Goal: Transaction & Acquisition: Purchase product/service

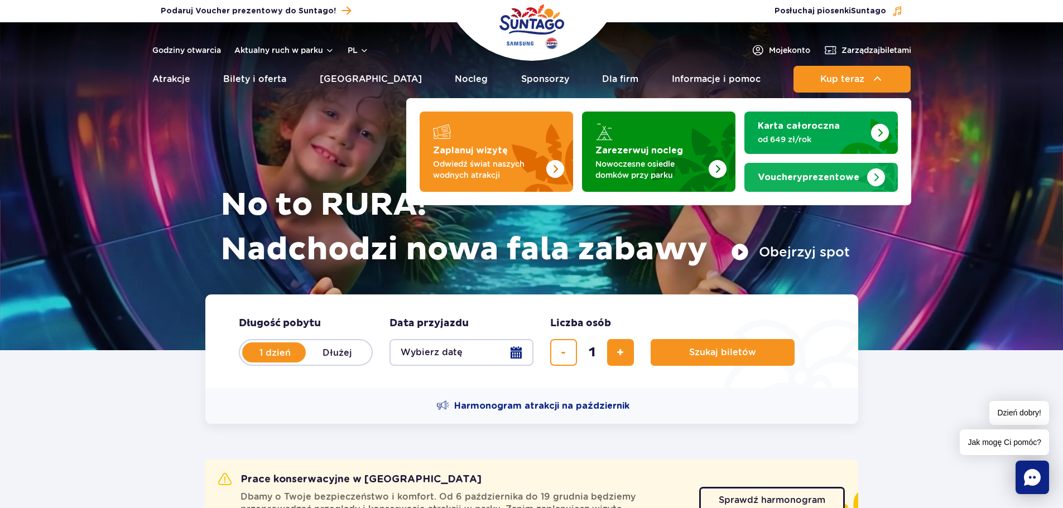
click at [834, 167] on link "Vouchery prezentowe" at bounding box center [820, 177] width 153 height 29
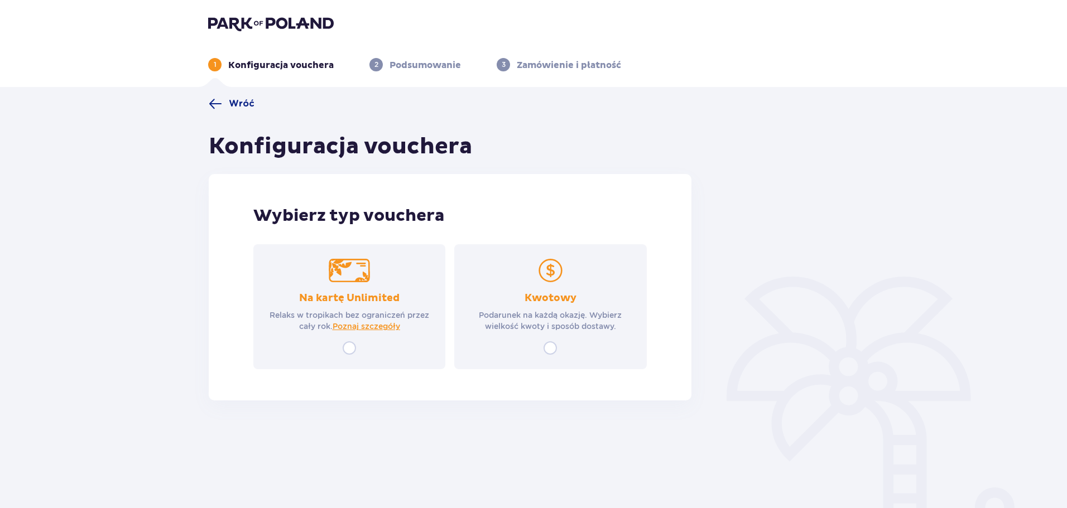
click at [489, 249] on div "Kwotowy Podarunek na każdą okazję. Wybierz wielkość kwoty i sposób dostawy." at bounding box center [550, 306] width 192 height 125
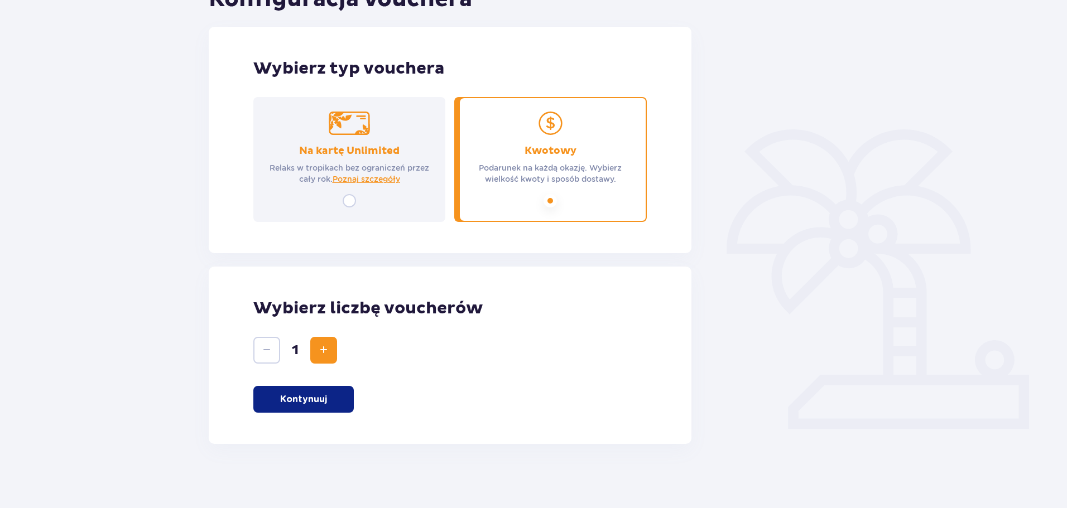
scroll to position [150, 0]
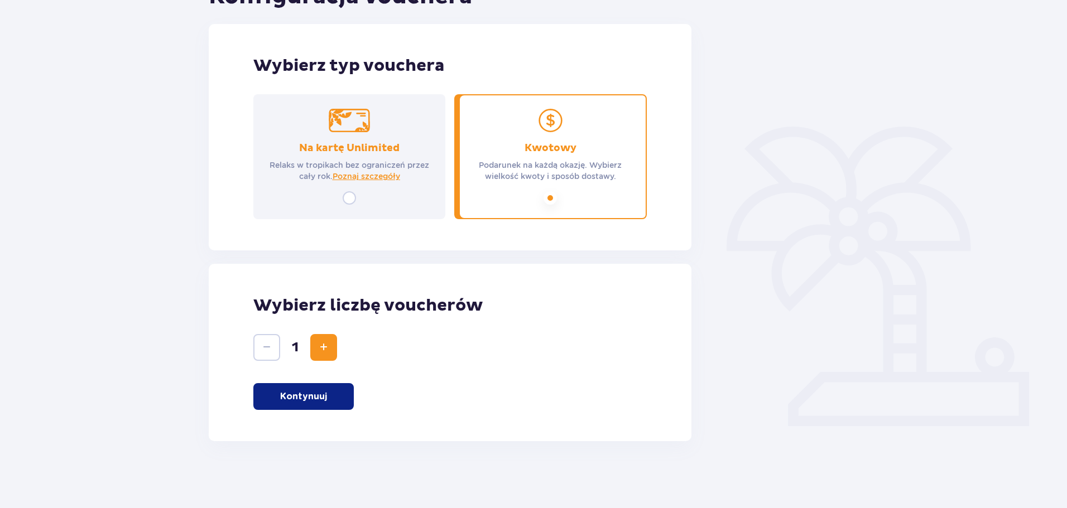
click at [300, 403] on button "Kontynuuj" at bounding box center [303, 396] width 100 height 27
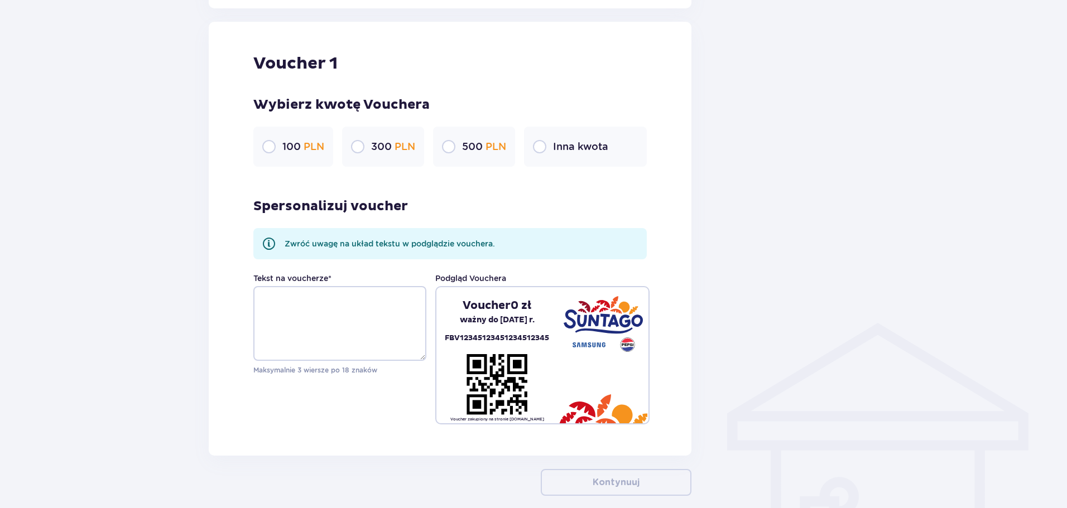
scroll to position [591, 0]
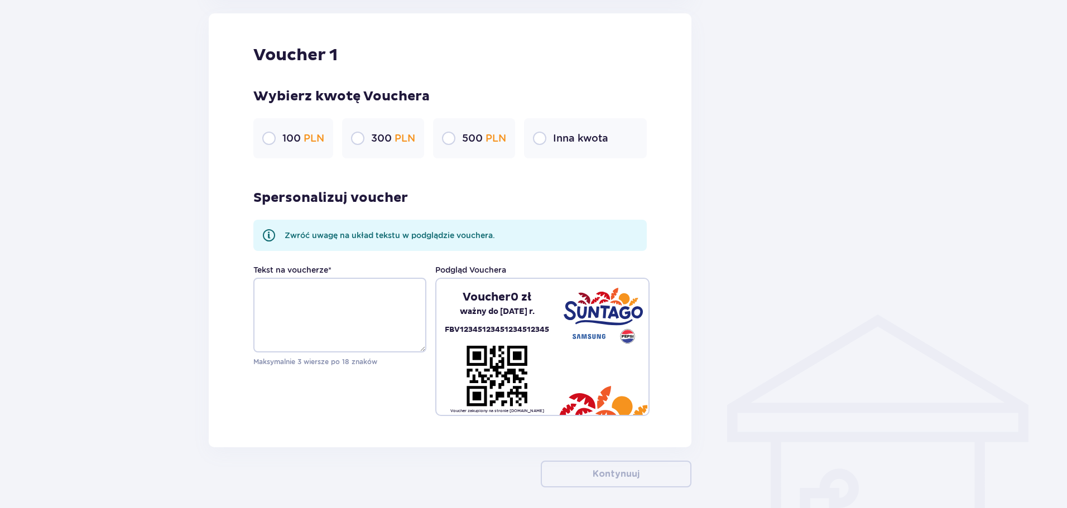
click at [546, 146] on div "Inna kwota" at bounding box center [585, 138] width 123 height 40
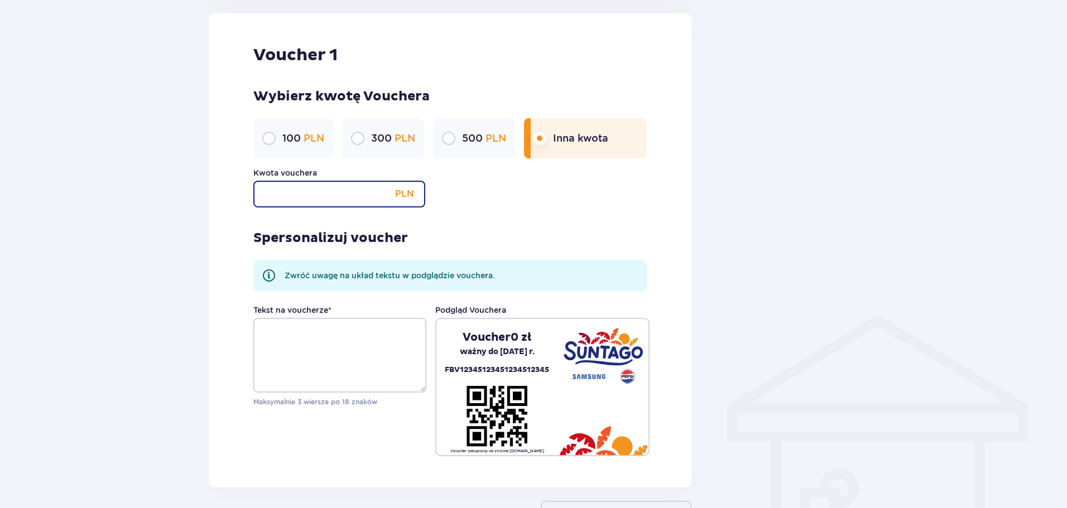
click at [365, 203] on input "Kwota vouchera" at bounding box center [339, 194] width 172 height 27
type input "75"
click at [481, 210] on div "Spersonalizuj voucher Zwróć uwagę na układ tekstu w podglądzie vouchera. Tekst …" at bounding box center [449, 332] width 393 height 249
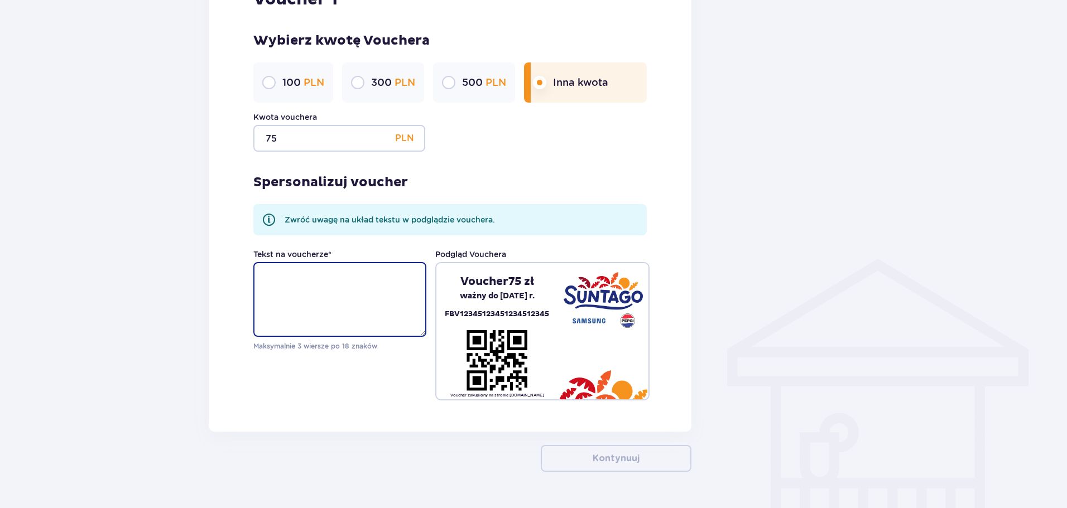
click at [356, 274] on textarea "Tekst na voucherze *" at bounding box center [339, 299] width 173 height 75
paste textarea "Dragothon Reward"
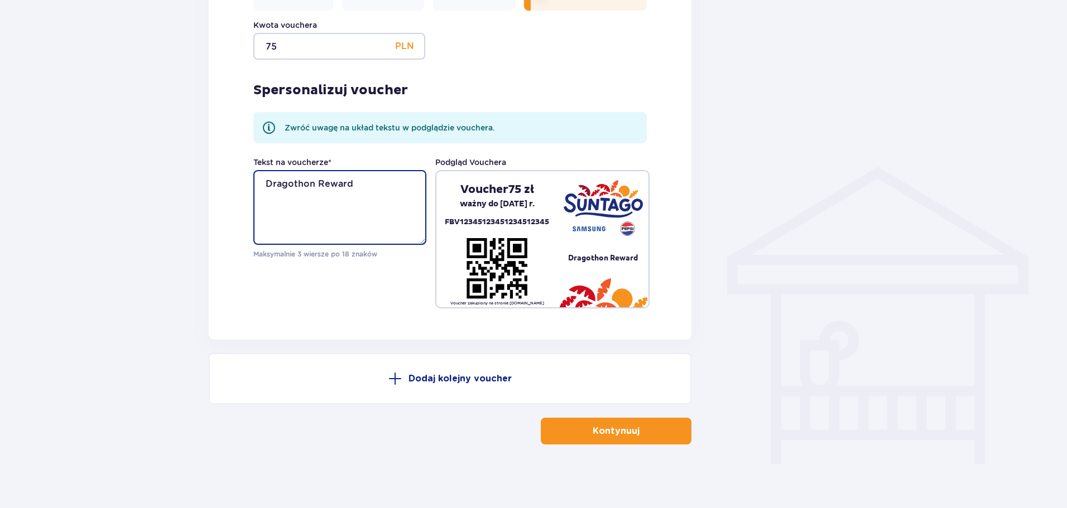
scroll to position [743, 0]
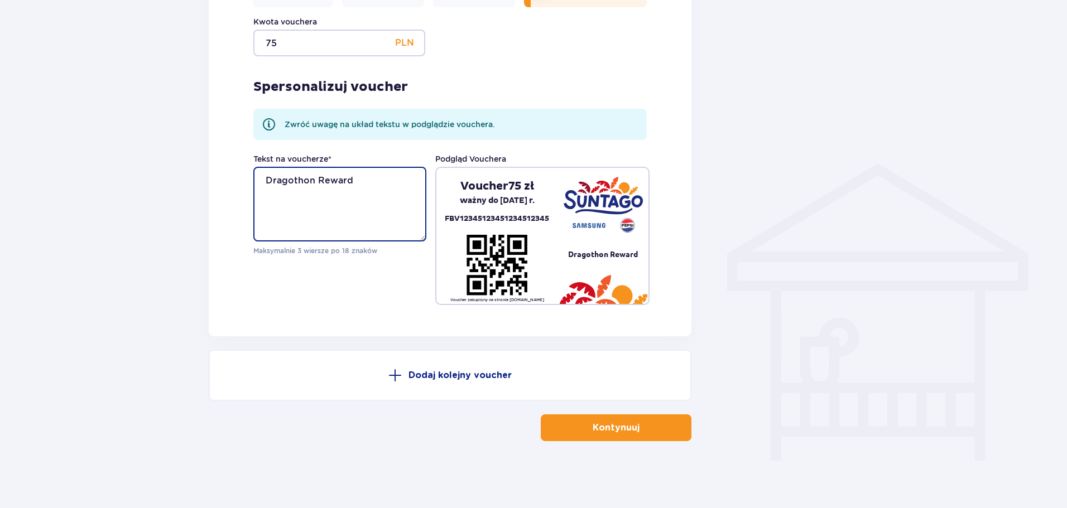
type textarea "Dragothon Reward"
click at [616, 415] on button "Kontynuuj" at bounding box center [616, 428] width 151 height 27
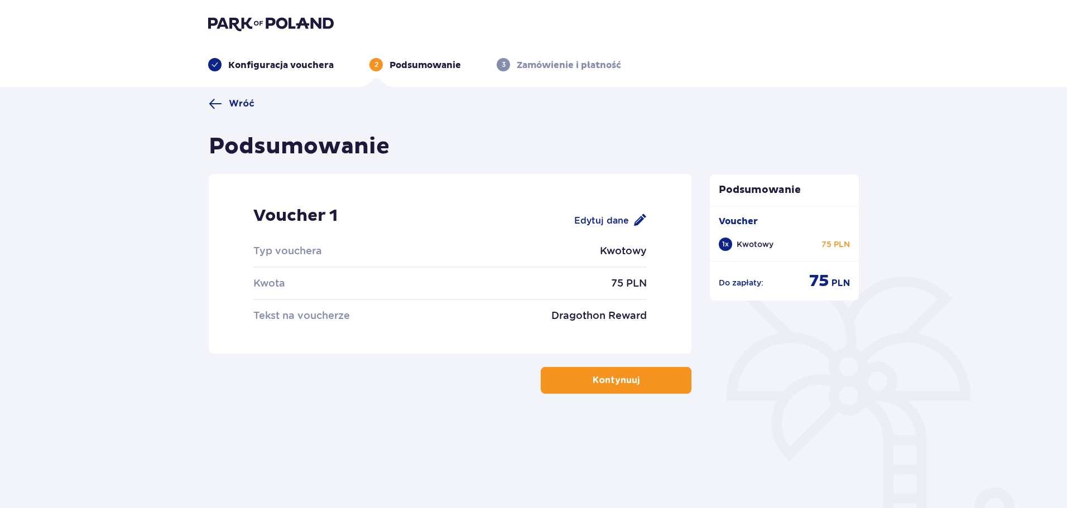
click at [578, 388] on button "Kontynuuj" at bounding box center [616, 380] width 151 height 27
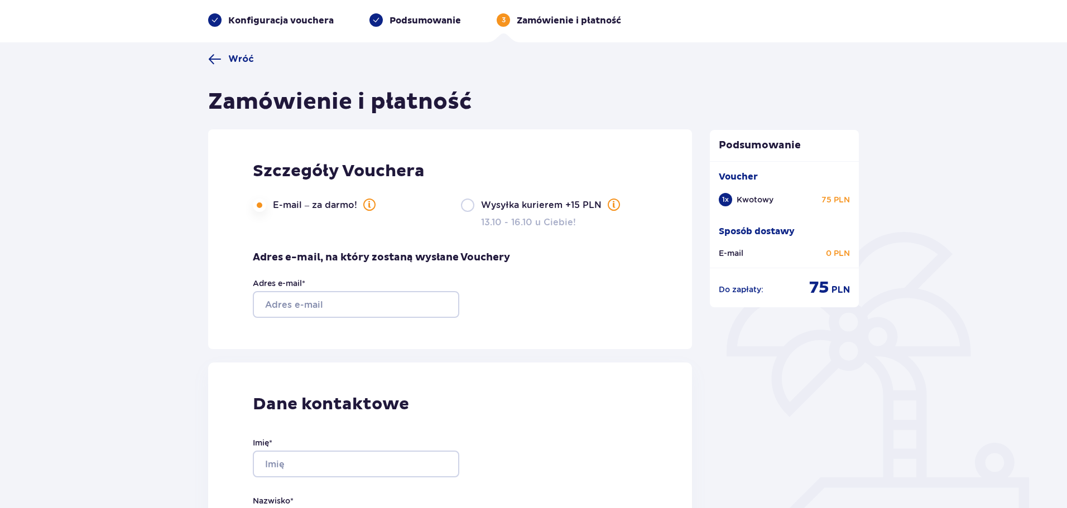
scroll to position [112, 0]
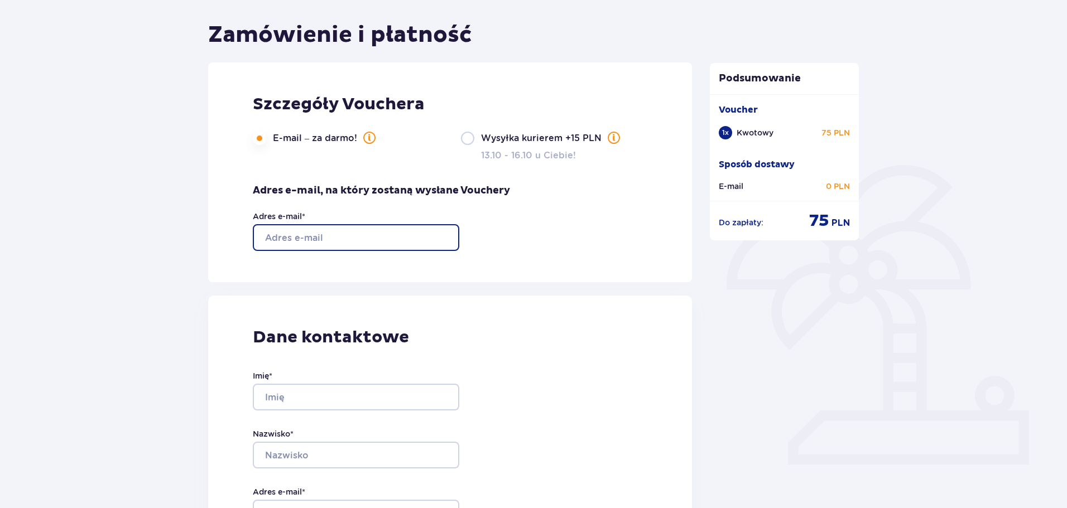
click at [355, 234] on input "Adres e-mail *" at bounding box center [356, 237] width 206 height 27
type input "pr@q-loc.com"
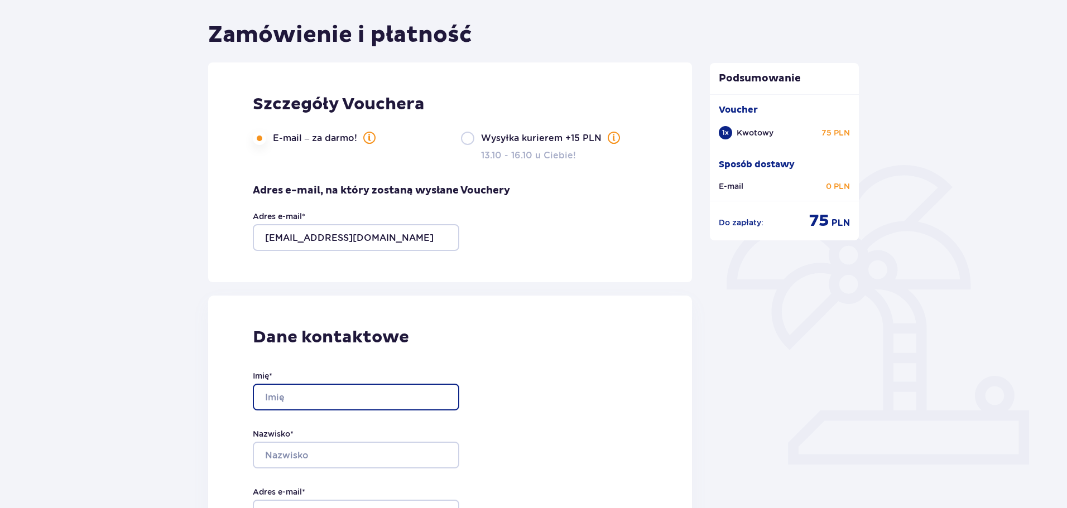
type input "Jakub"
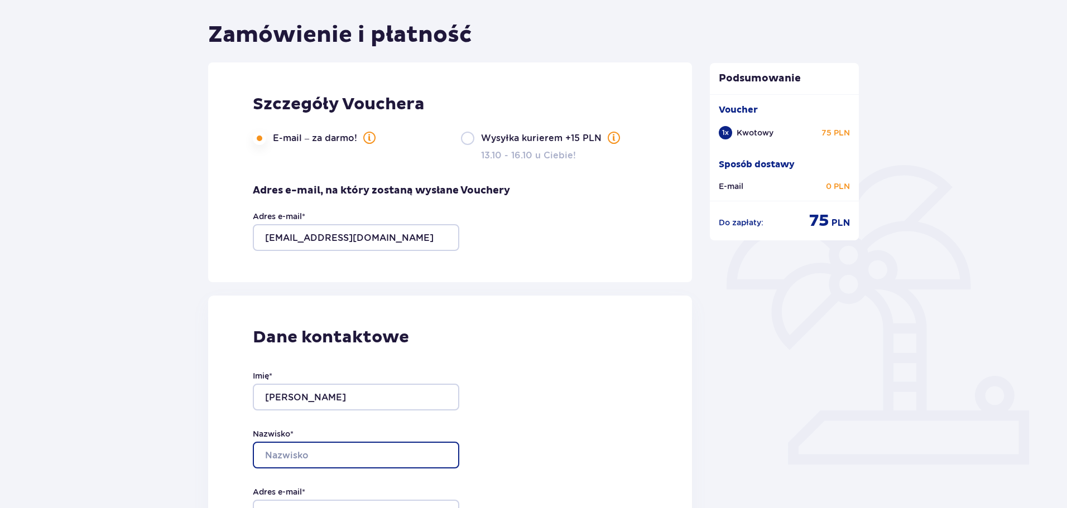
type input "Piórkowski"
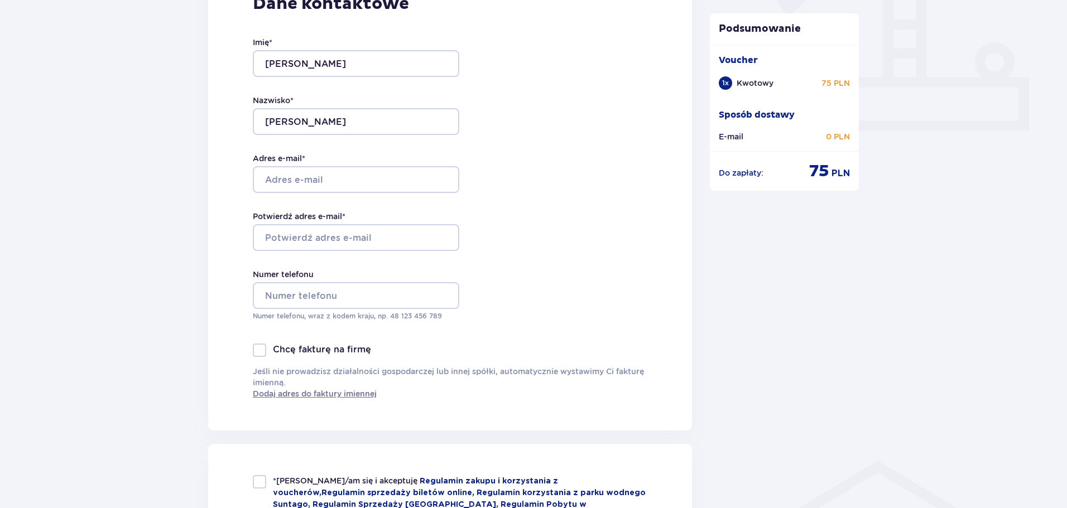
scroll to position [446, 0]
click at [275, 182] on input "Adres e-mail *" at bounding box center [356, 178] width 206 height 27
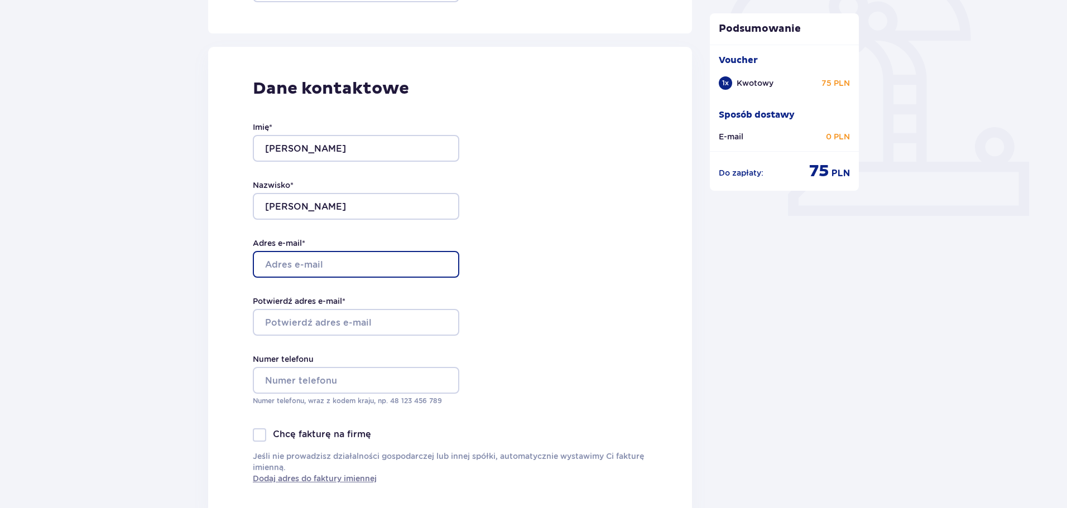
scroll to position [335, 0]
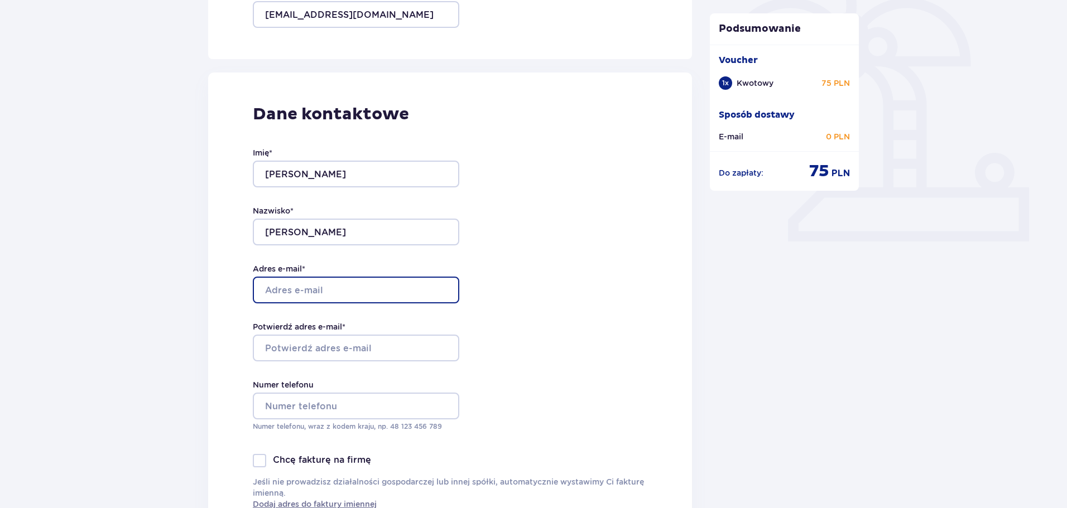
click at [333, 292] on input "Adres e-mail *" at bounding box center [356, 290] width 206 height 27
type input "pr@q-loc.com"
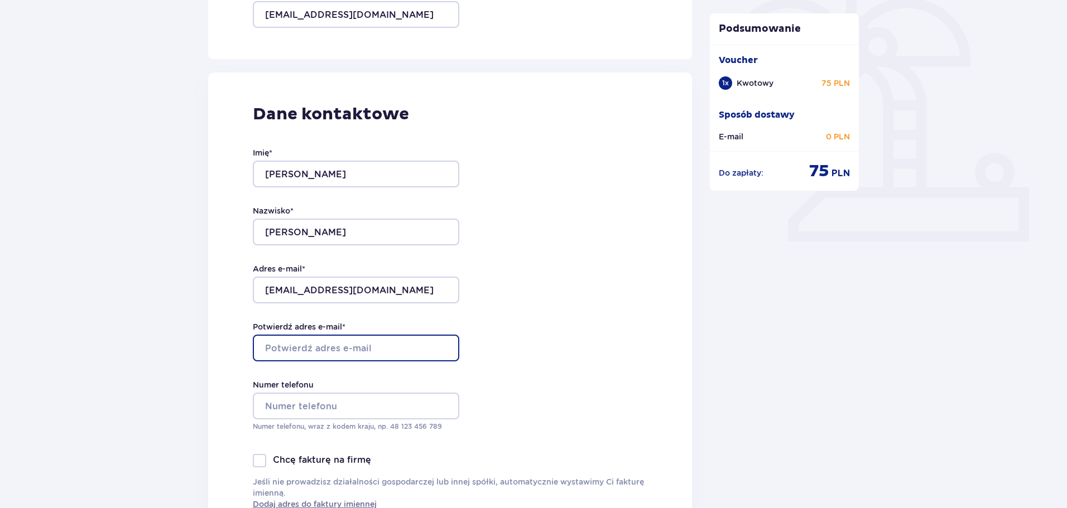
type input "pr@q-loc.com"
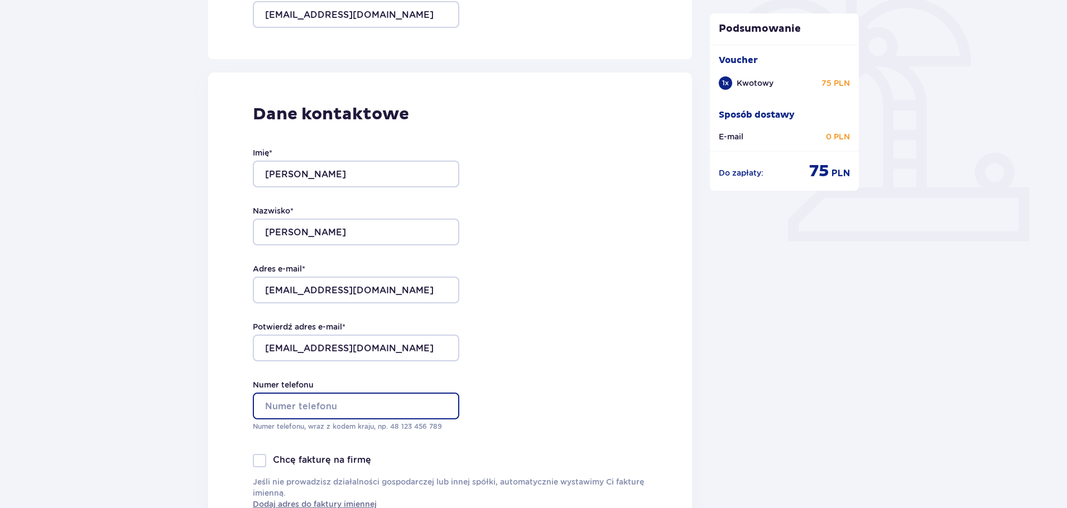
type input "517590730"
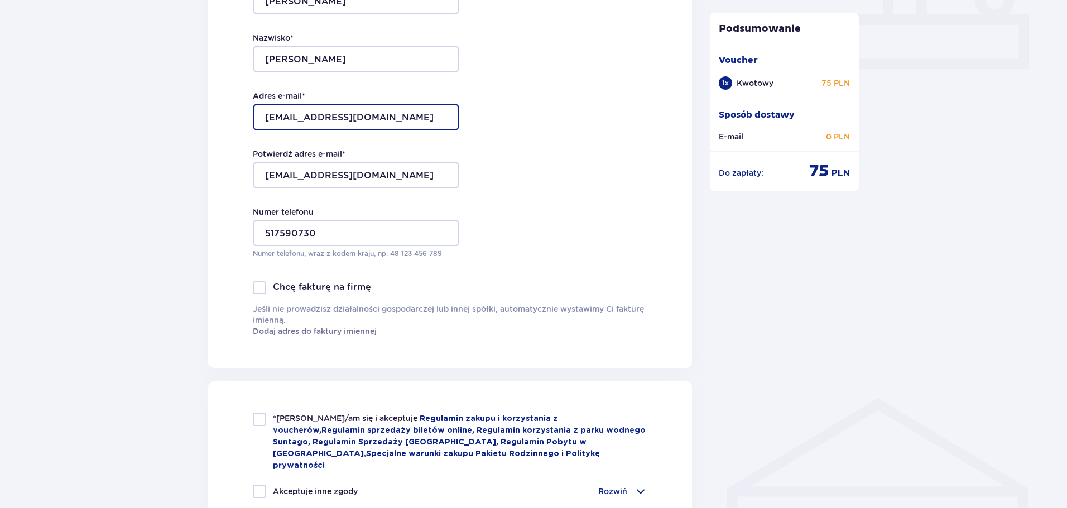
scroll to position [558, 0]
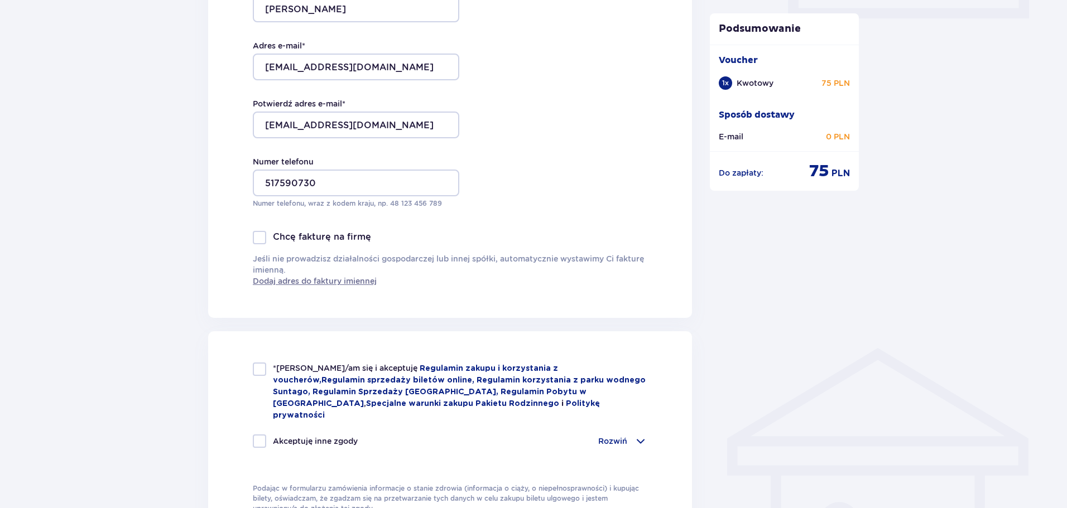
click at [262, 237] on div at bounding box center [259, 237] width 13 height 13
checkbox input "true"
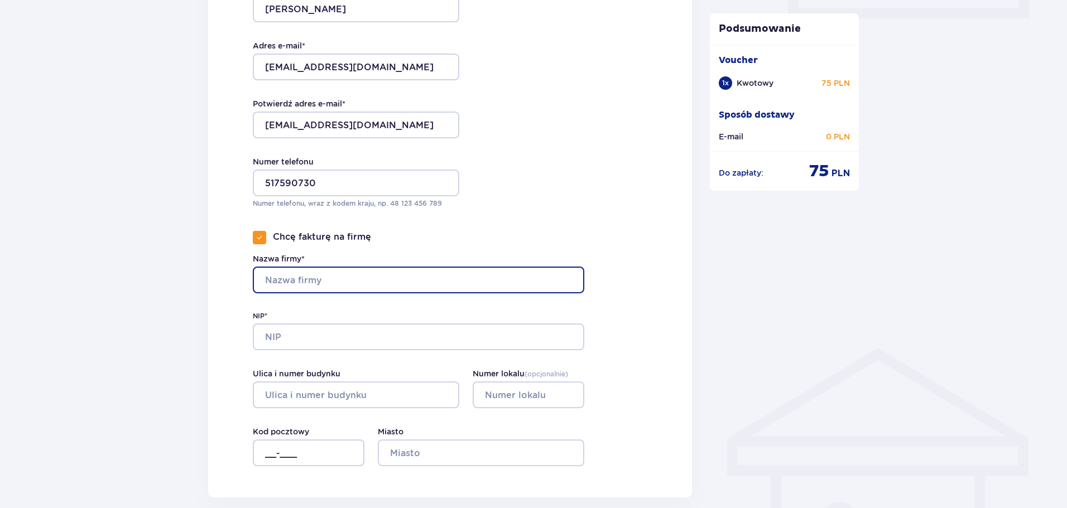
click at [296, 286] on input "Nazwa firmy*" at bounding box center [418, 280] width 331 height 27
type input "QLOC S.A."
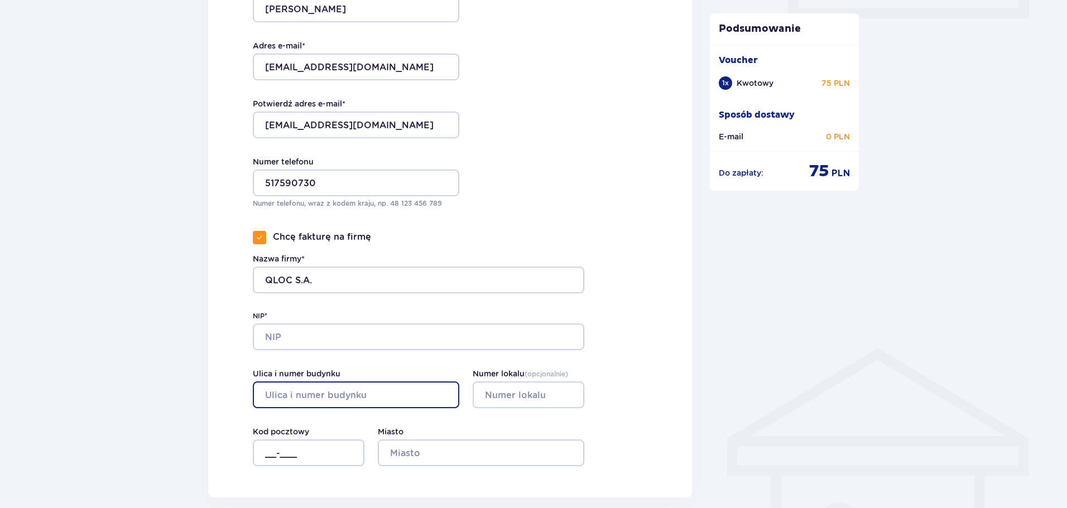
type input "ul. Krakowiaków 36"
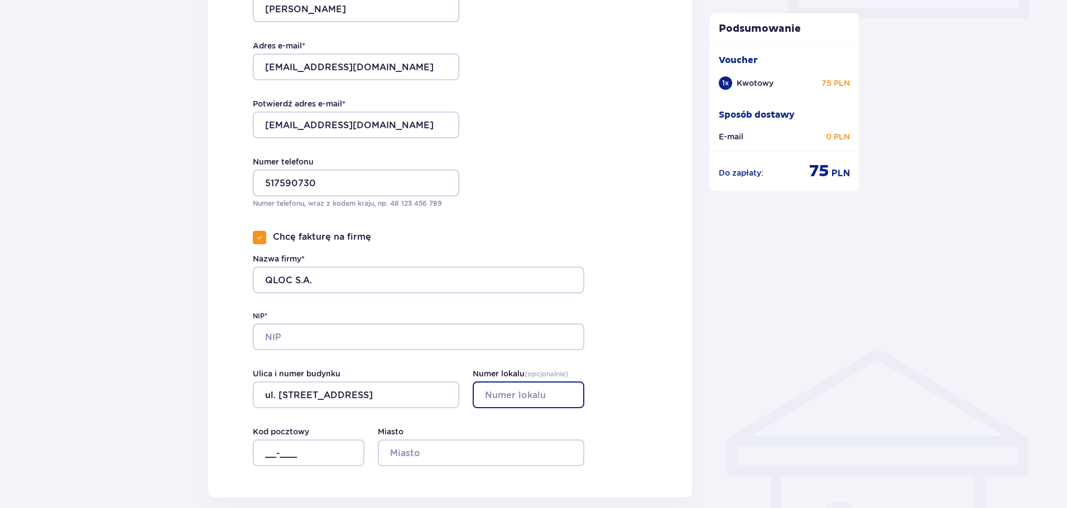
type input "36"
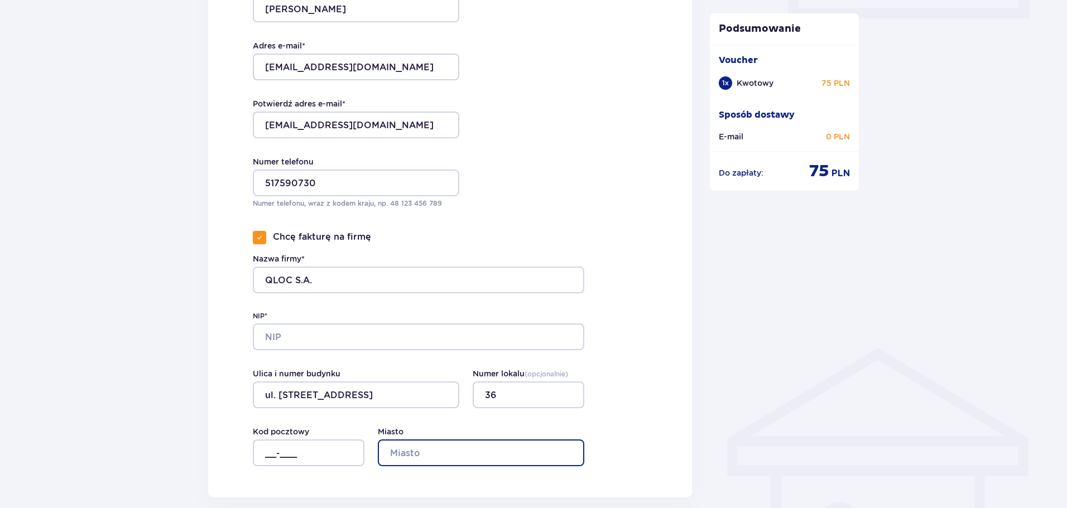
type input "Warszawa"
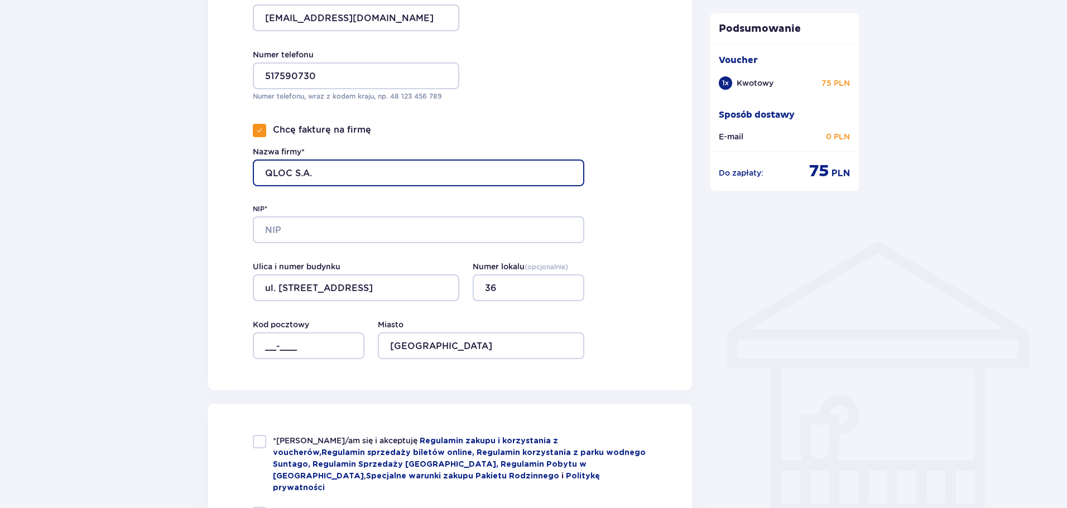
scroll to position [670, 0]
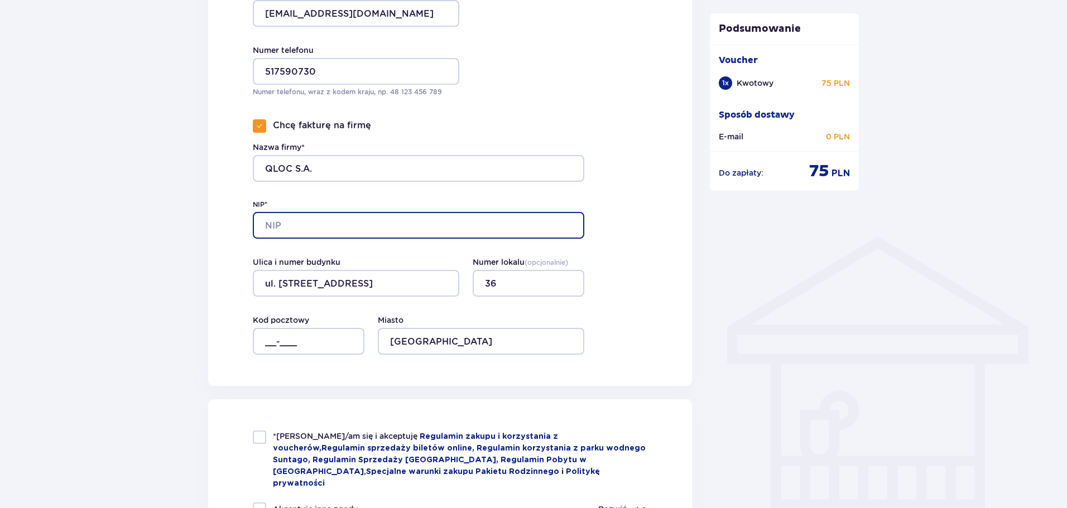
click at [296, 225] on input "NIP*" at bounding box center [418, 225] width 331 height 27
click at [391, 217] on input "5213548256" at bounding box center [418, 225] width 331 height 27
click at [391, 216] on input "5213548256" at bounding box center [418, 225] width 331 height 27
paste input "PL"
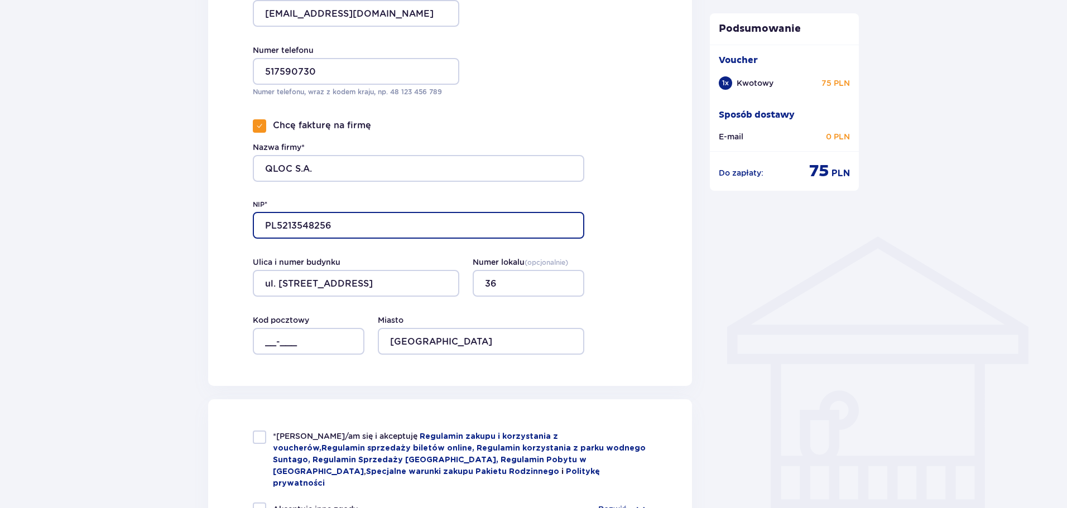
click at [280, 222] on input "PL5213548256" at bounding box center [418, 225] width 331 height 27
click at [278, 222] on input "PL5213548256" at bounding box center [418, 225] width 331 height 27
type input "5213548256"
click at [633, 263] on div "Dane kontaktowe Imię * Jakub Nazwisko * Piórkowski Adres e-mail * pr@q-loc.com …" at bounding box center [450, 62] width 484 height 648
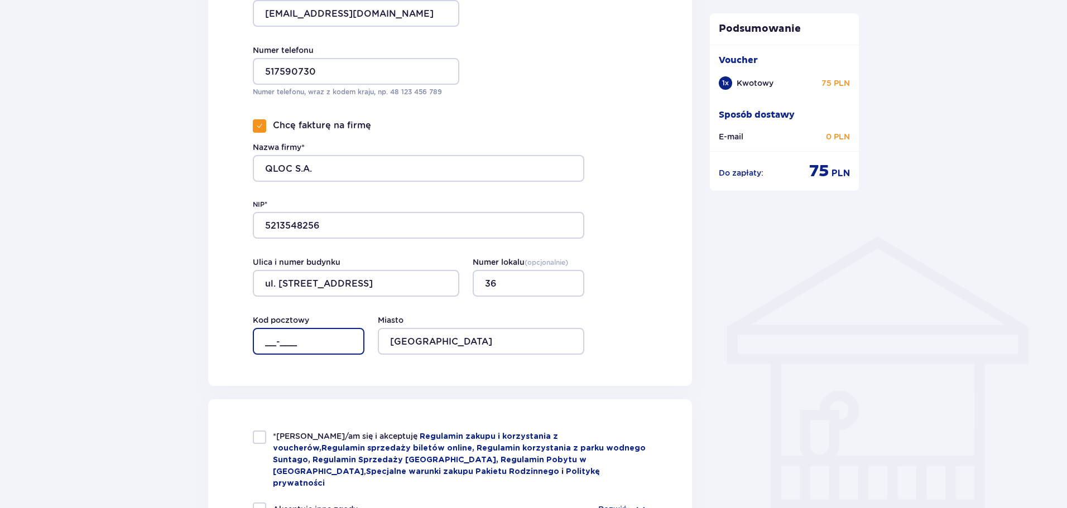
click at [276, 351] on input "__-___" at bounding box center [309, 341] width 112 height 27
type input "02-255"
click at [665, 310] on div "Dane kontaktowe Imię * Jakub Nazwisko * Piórkowski Adres e-mail * pr@q-loc.com …" at bounding box center [450, 62] width 484 height 648
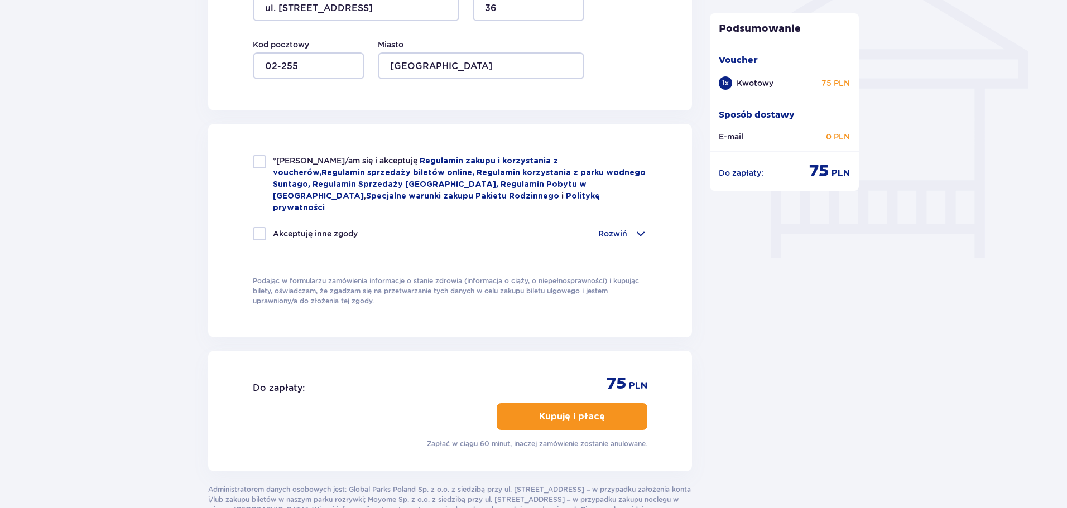
scroll to position [949, 0]
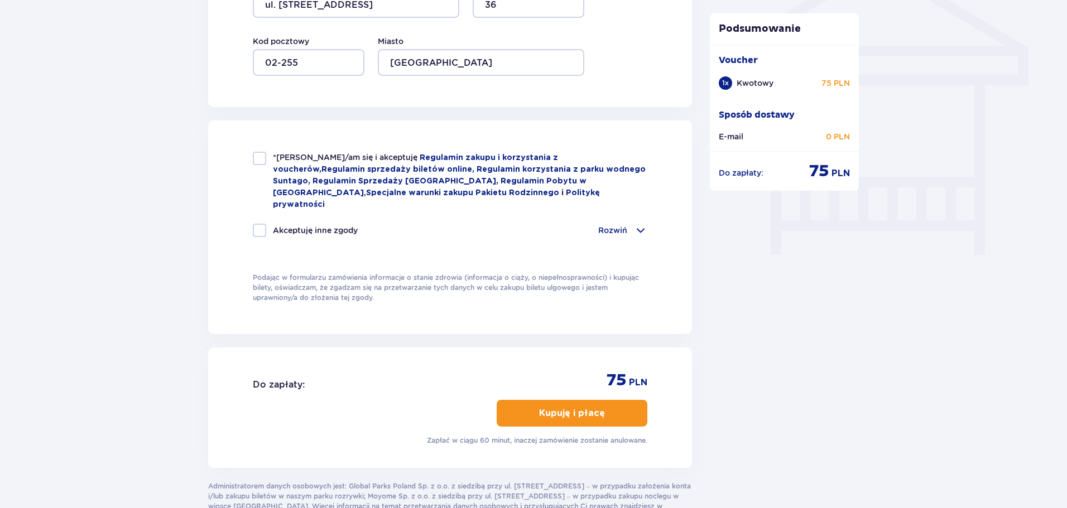
click at [258, 158] on div at bounding box center [259, 158] width 13 height 13
checkbox input "true"
click at [263, 224] on div at bounding box center [259, 230] width 13 height 13
checkbox input "true"
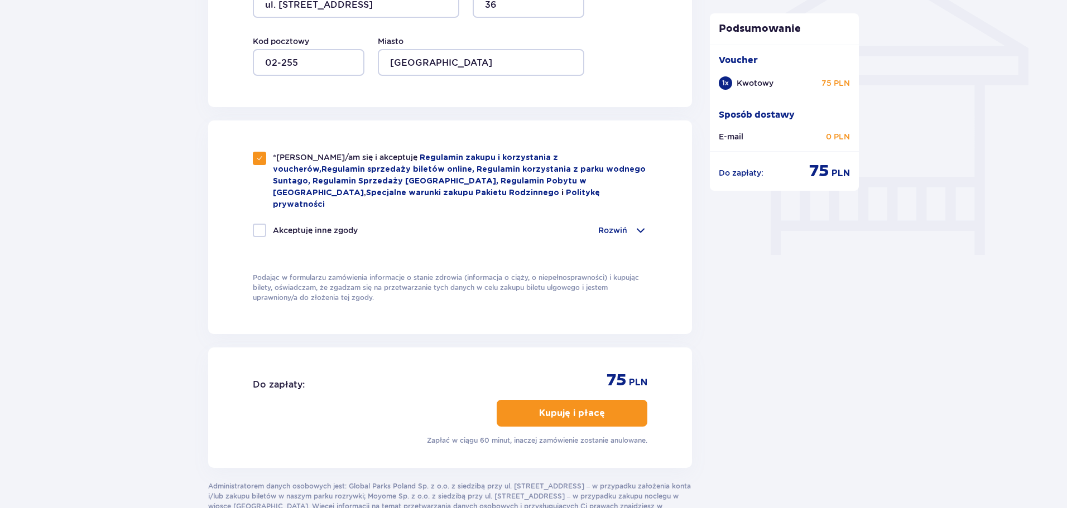
checkbox input "true"
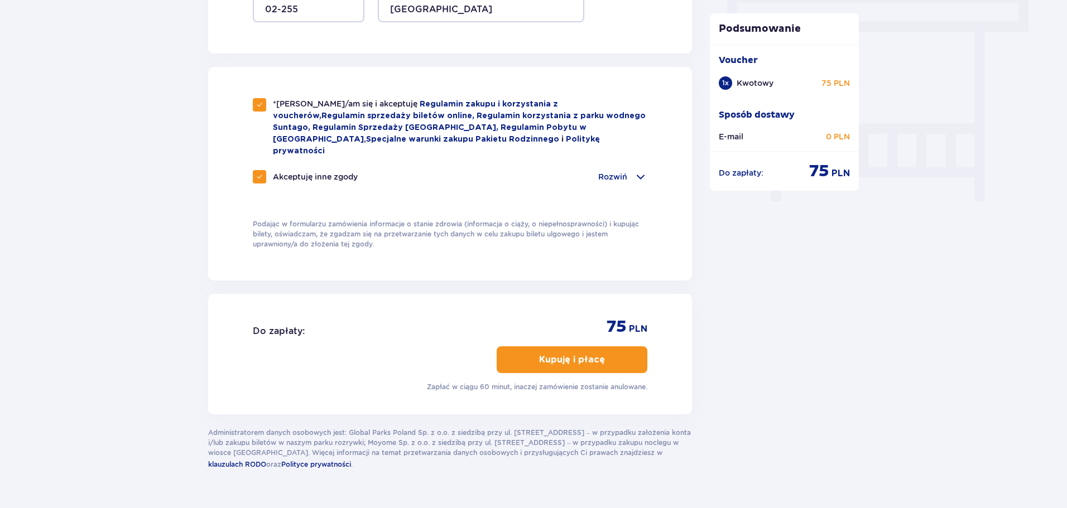
scroll to position [1017, 0]
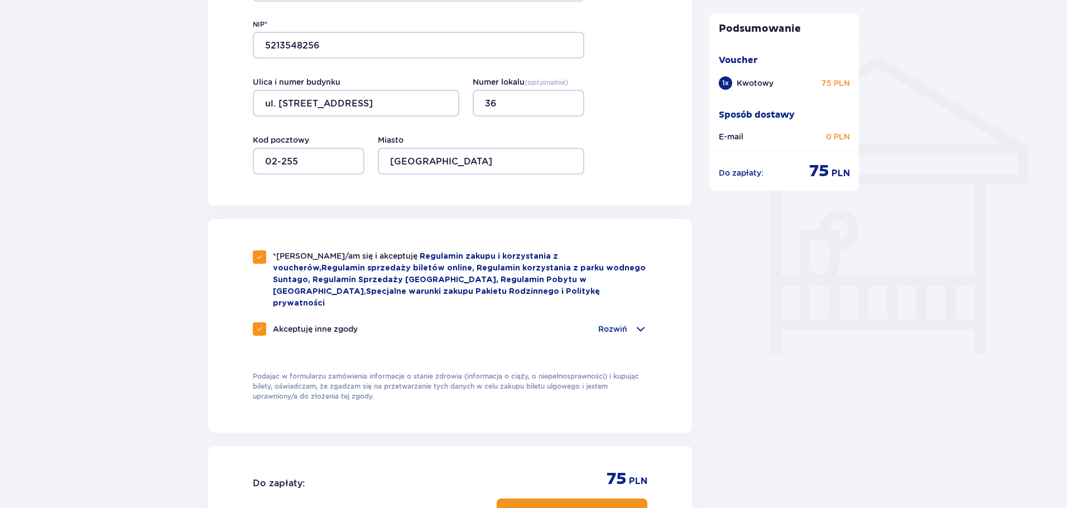
scroll to position [961, 0]
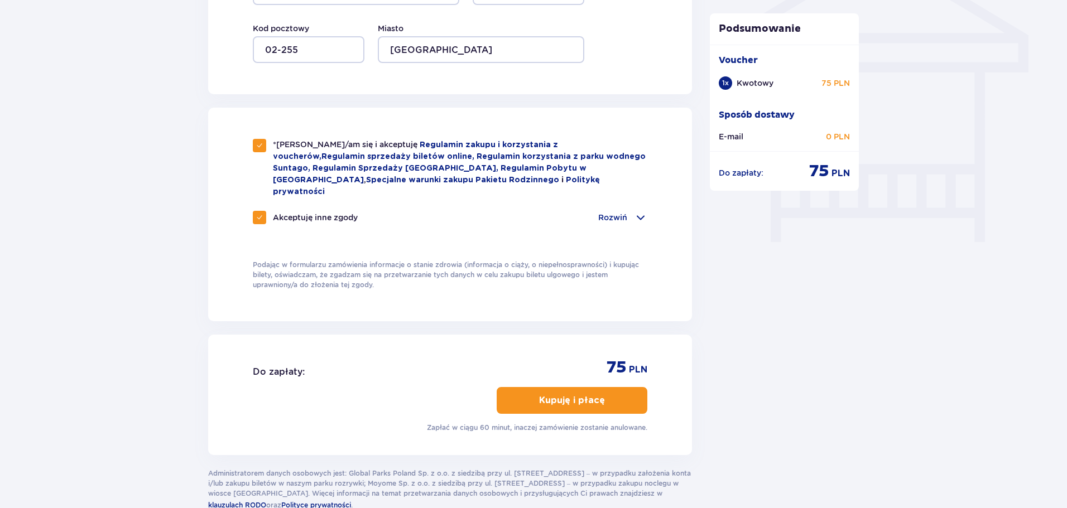
click at [578, 394] on p "Kupuję i płacę" at bounding box center [572, 400] width 66 height 12
